Goal: Use online tool/utility: Utilize a website feature to perform a specific function

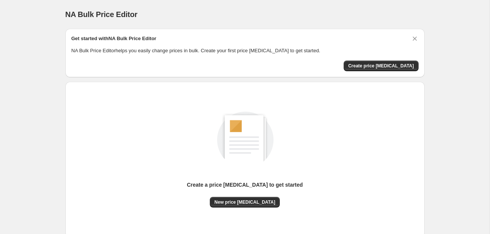
click at [249, 192] on div "Create a price [MEDICAL_DATA] to get started" at bounding box center [245, 189] width 116 height 16
click at [257, 196] on button "New price [MEDICAL_DATA]" at bounding box center [245, 201] width 70 height 11
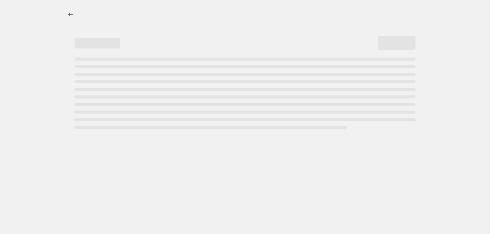
select select "percentage"
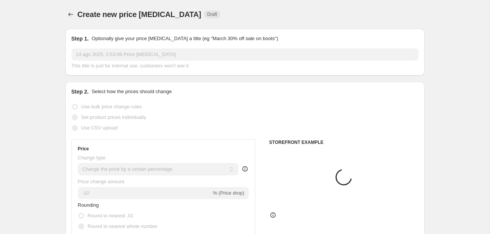
scroll to position [40, 0]
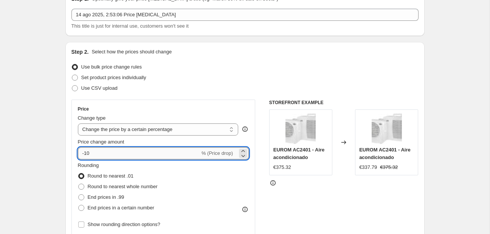
click at [148, 150] on input "-10" at bounding box center [139, 153] width 122 height 12
type input "-1"
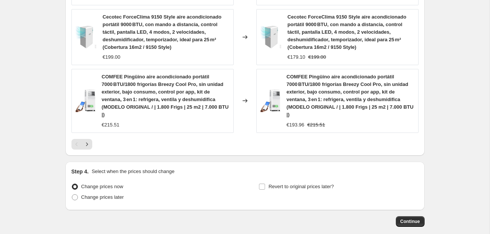
scroll to position [636, 0]
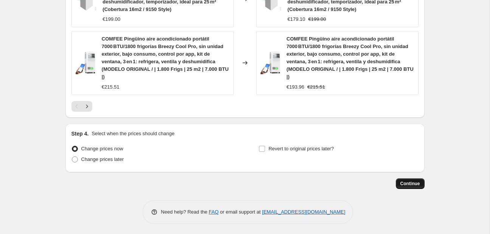
type input "-30"
click at [402, 183] on span "Continue" at bounding box center [410, 183] width 20 height 6
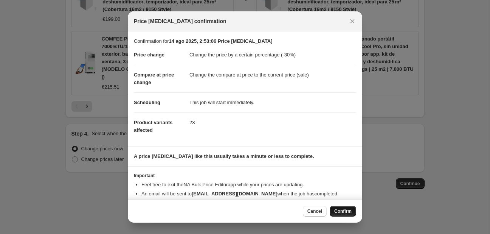
click at [344, 209] on span "Confirm" at bounding box center [342, 211] width 17 height 6
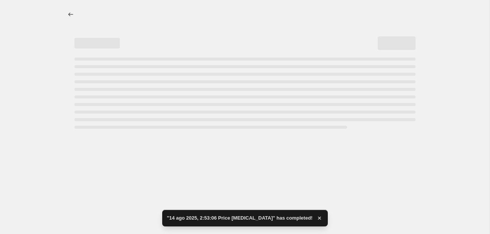
select select "percentage"
